Goal: Information Seeking & Learning: Learn about a topic

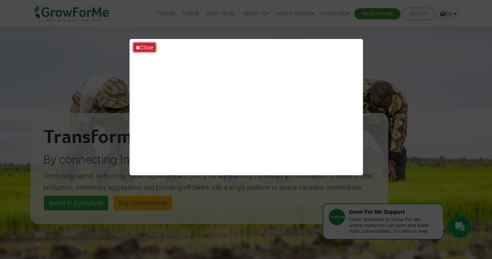
click at [146, 46] on button "Close" at bounding box center [144, 47] width 22 height 9
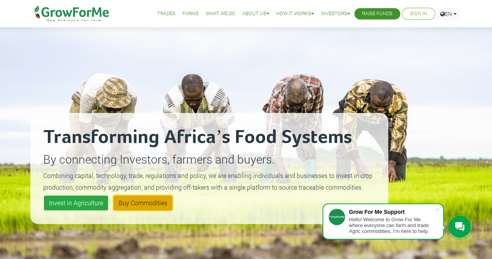
click at [131, 201] on link "Buy Commodities" at bounding box center [143, 202] width 59 height 15
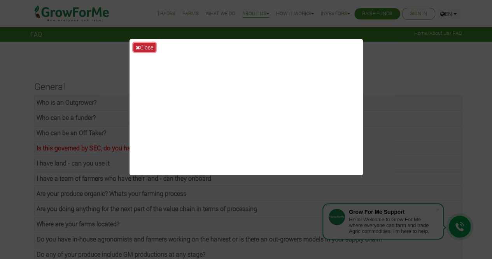
click at [148, 47] on button "Close" at bounding box center [144, 47] width 22 height 9
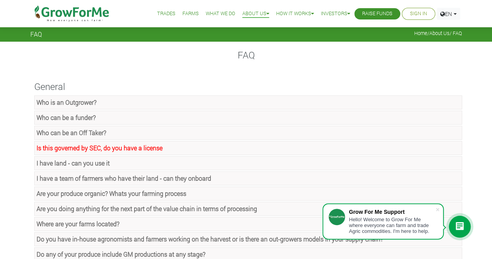
click at [102, 147] on strong "Is this governed by SEC, do you have a license" at bounding box center [100, 147] width 126 height 8
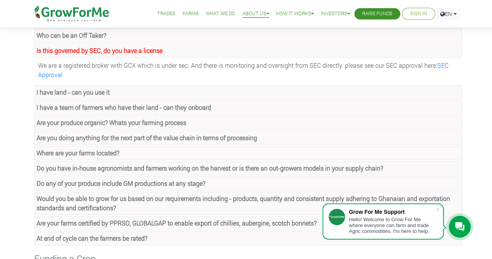
scroll to position [96, 0]
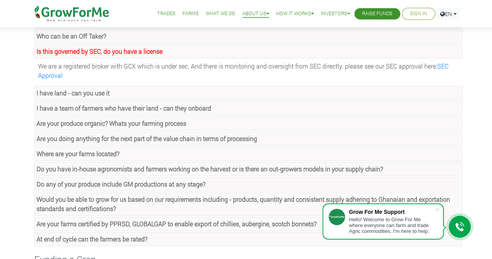
click at [91, 95] on strong "I have land - can you use it" at bounding box center [73, 93] width 73 height 8
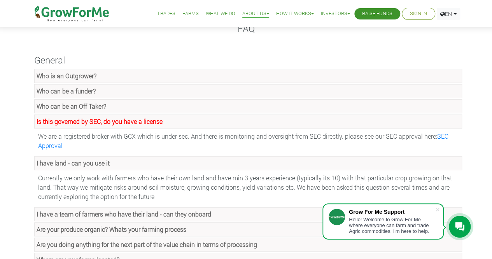
scroll to position [0, 0]
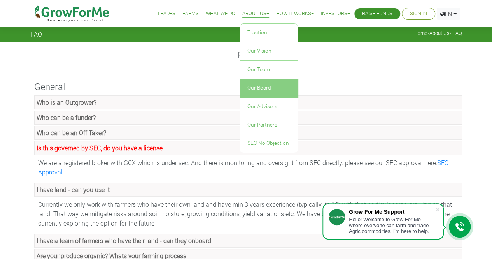
click at [251, 93] on link "Our Board" at bounding box center [269, 88] width 58 height 18
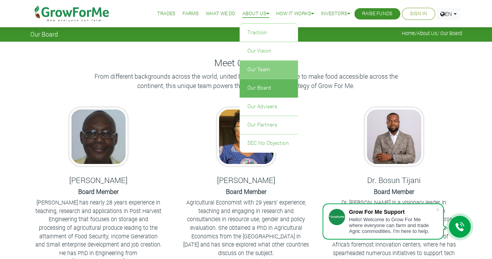
click at [250, 71] on link "Our Team" at bounding box center [269, 70] width 58 height 18
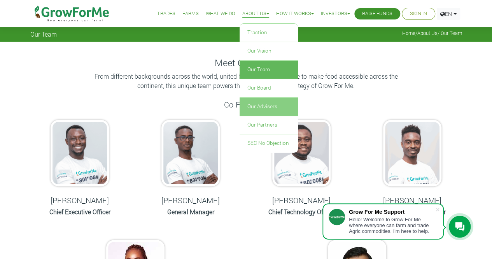
click at [256, 106] on link "Our Advisers" at bounding box center [269, 107] width 58 height 18
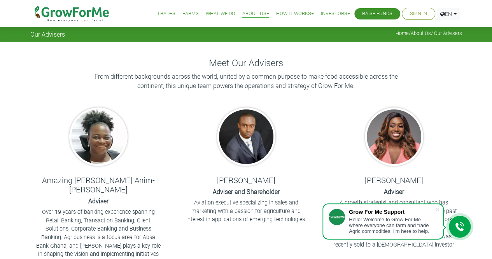
click at [161, 17] on link "Trades" at bounding box center [166, 14] width 18 height 8
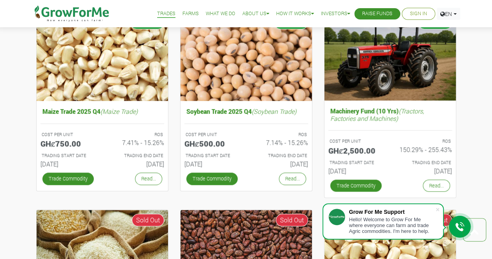
scroll to position [294, 0]
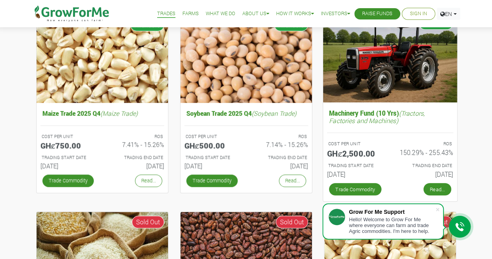
click at [431, 191] on link "Read..." at bounding box center [437, 189] width 28 height 12
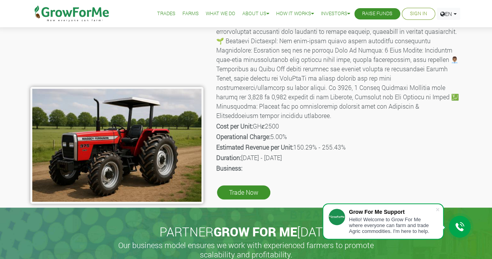
scroll to position [86, 0]
click at [243, 164] on p "Business:" at bounding box center [338, 168] width 245 height 9
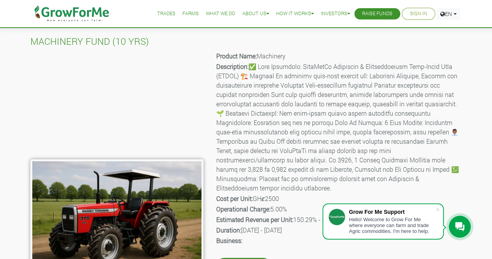
scroll to position [0, 0]
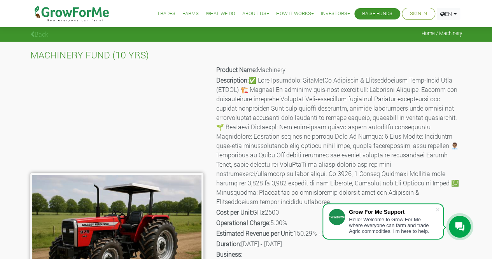
click at [216, 69] on b "Product Name:" at bounding box center [236, 69] width 40 height 8
click at [304, 132] on p "Description:" at bounding box center [338, 140] width 245 height 131
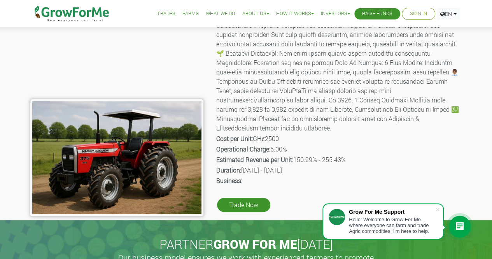
scroll to position [74, 0]
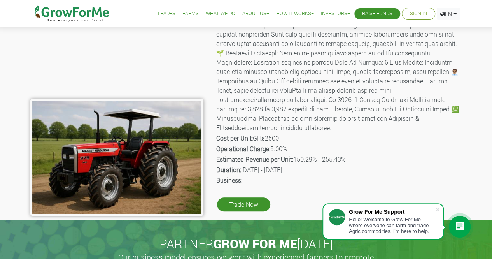
click at [400, 7] on ul "Trades Farms What We Do About Us Traction Our Vision Our Team Our Board Our Adv…" at bounding box center [299, 13] width 321 height 27
click at [418, 19] on li "Sign In" at bounding box center [418, 14] width 33 height 12
click at [409, 23] on ul "Trades Farms What We Do About Us Traction Our Vision Our Team Our Board Our Adv…" at bounding box center [299, 13] width 321 height 27
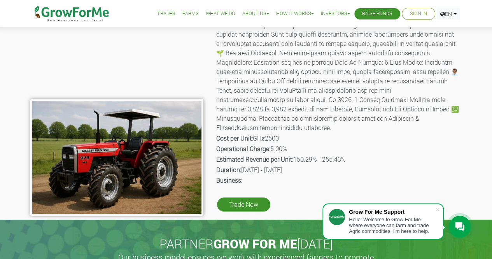
click at [409, 23] on ul "Trades Farms What We Do About Us Traction Our Vision Our Team Our Board Our Adv…" at bounding box center [299, 13] width 321 height 27
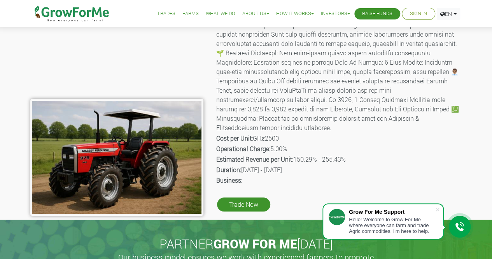
click at [409, 23] on ul "Trades Farms What We Do About Us Traction Our Vision Our Team Our Board Our Adv…" at bounding box center [299, 13] width 321 height 27
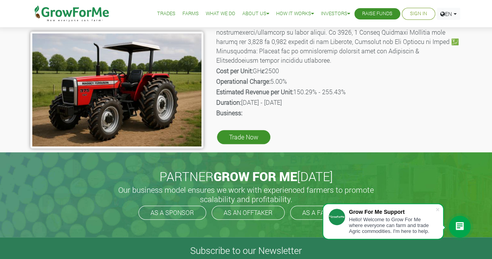
scroll to position [145, 0]
